Goal: Check status: Check status

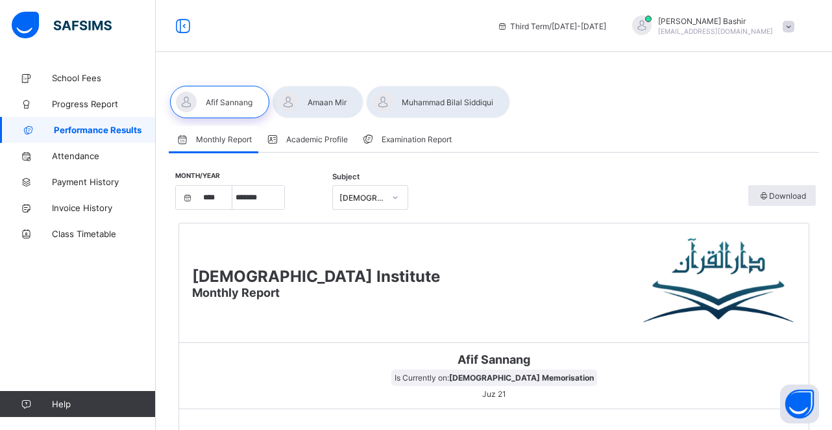
select select "****"
select select "*"
click at [98, 104] on span "Progress Report" at bounding box center [104, 104] width 104 height 10
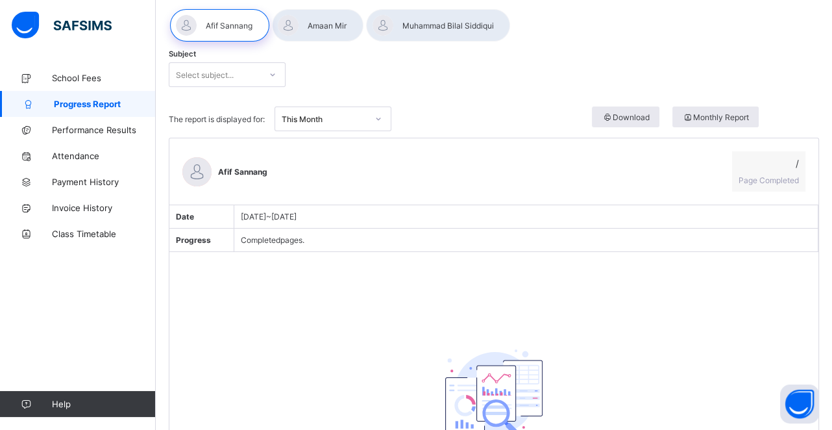
scroll to position [61, 0]
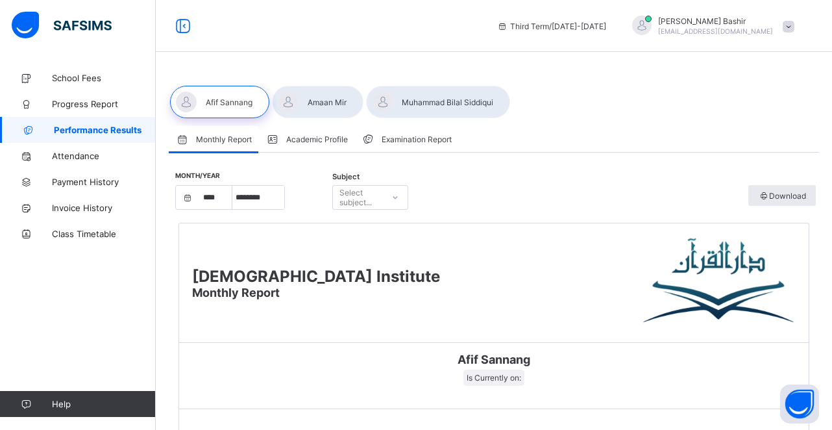
select select "****"
select select "*"
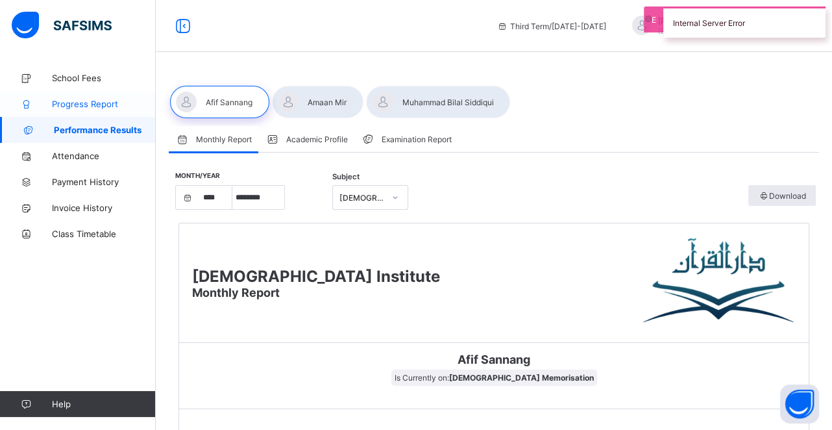
click at [92, 112] on link "Progress Report" at bounding box center [78, 104] width 156 height 26
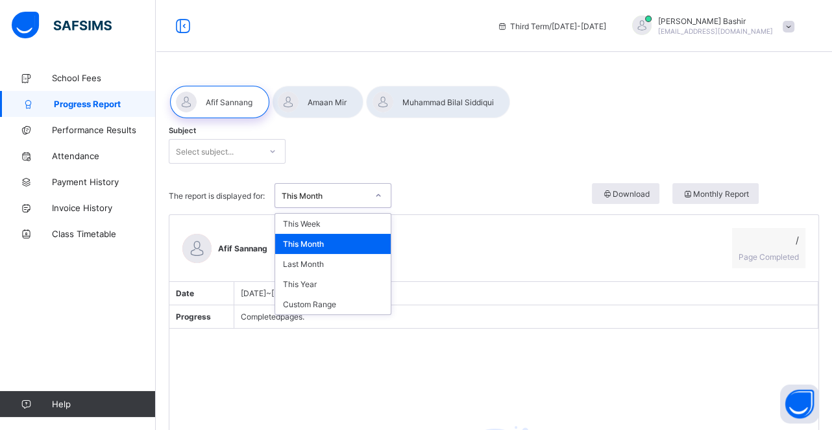
click at [364, 195] on div "This Month" at bounding box center [325, 196] width 86 height 10
click at [342, 258] on div "Last Month" at bounding box center [333, 264] width 116 height 20
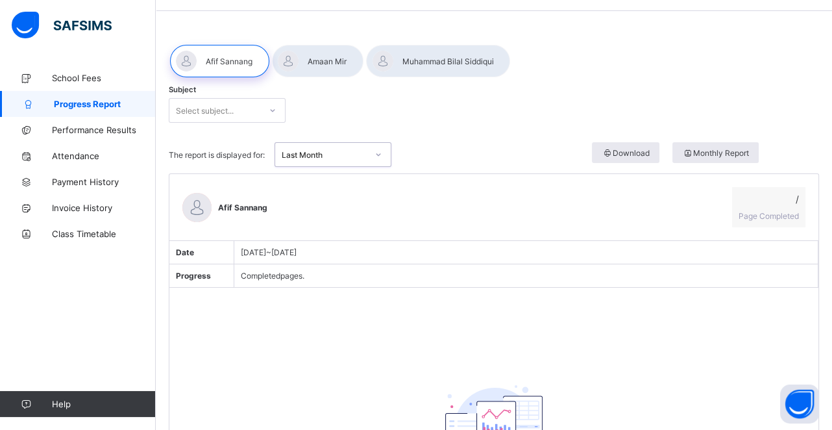
scroll to position [37, 0]
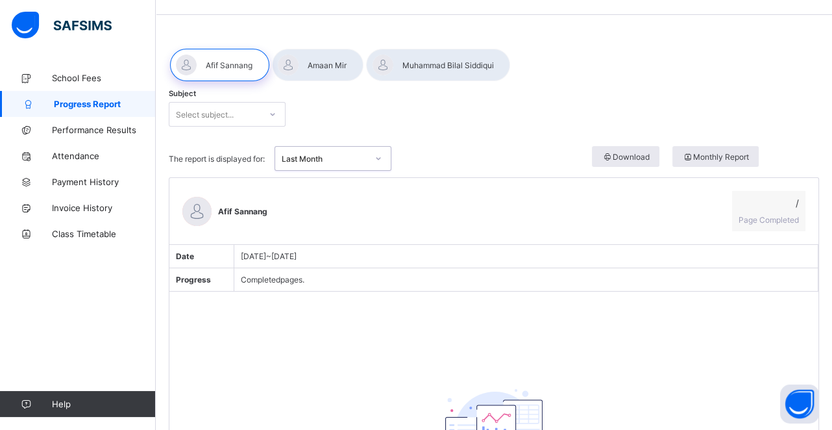
click at [349, 168] on div "Last Month" at bounding box center [333, 158] width 117 height 25
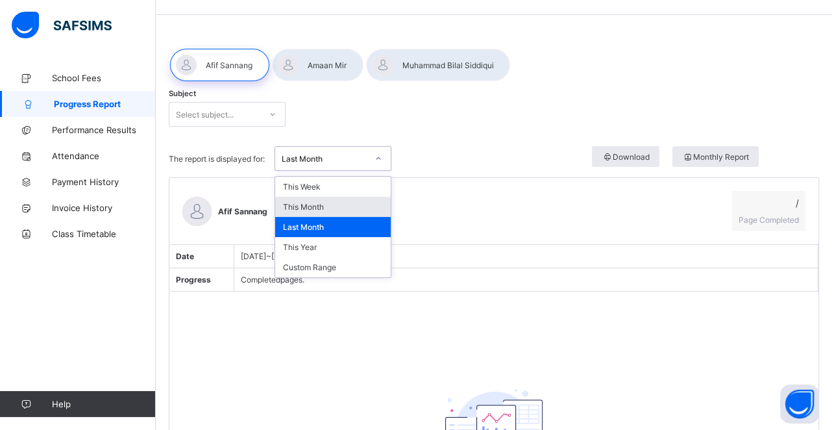
click at [343, 208] on div "This Month" at bounding box center [333, 207] width 116 height 20
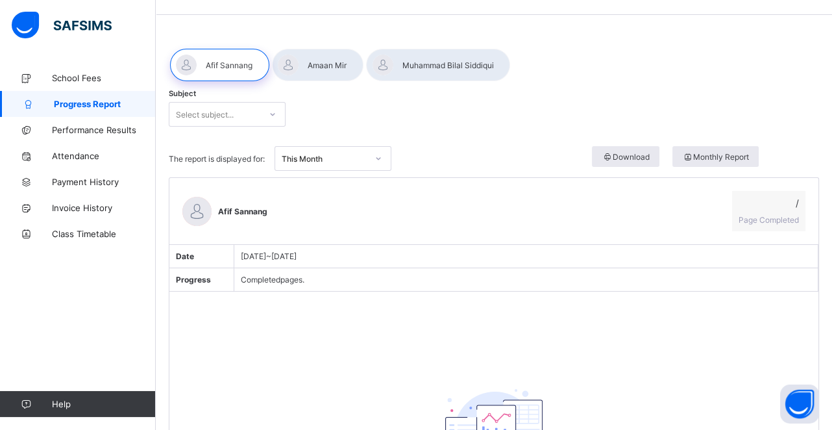
click at [336, 68] on div at bounding box center [318, 65] width 92 height 32
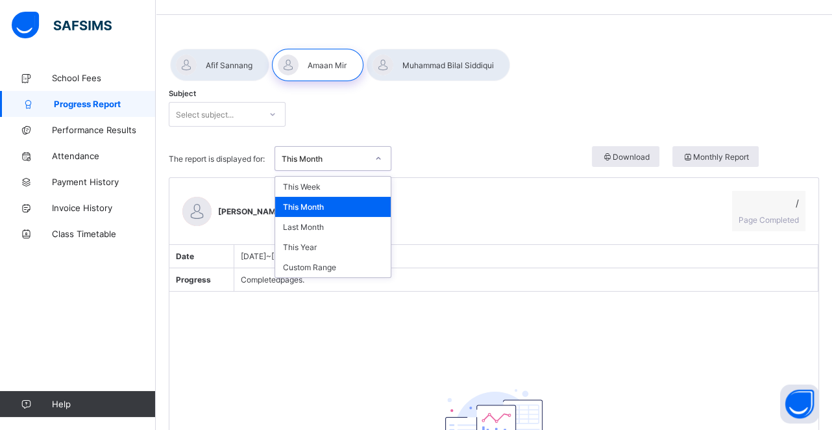
click at [356, 155] on div "This Month" at bounding box center [325, 159] width 86 height 10
click at [337, 206] on div "This Month" at bounding box center [333, 207] width 116 height 20
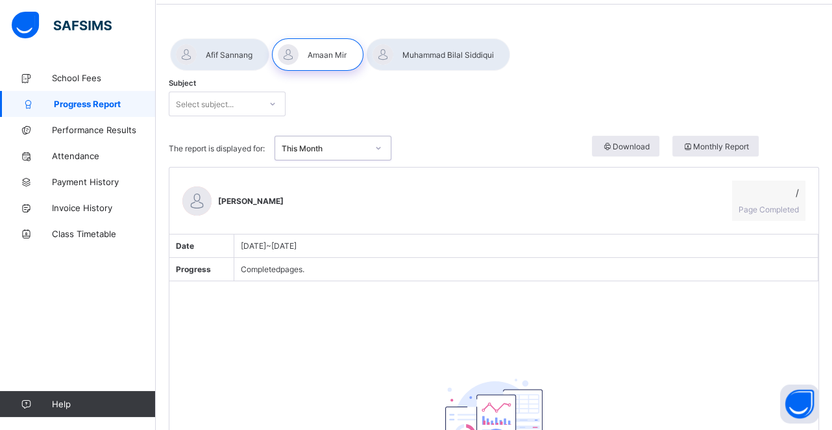
scroll to position [48, 0]
click at [463, 47] on div at bounding box center [438, 54] width 144 height 32
